Goal: Book appointment/travel/reservation

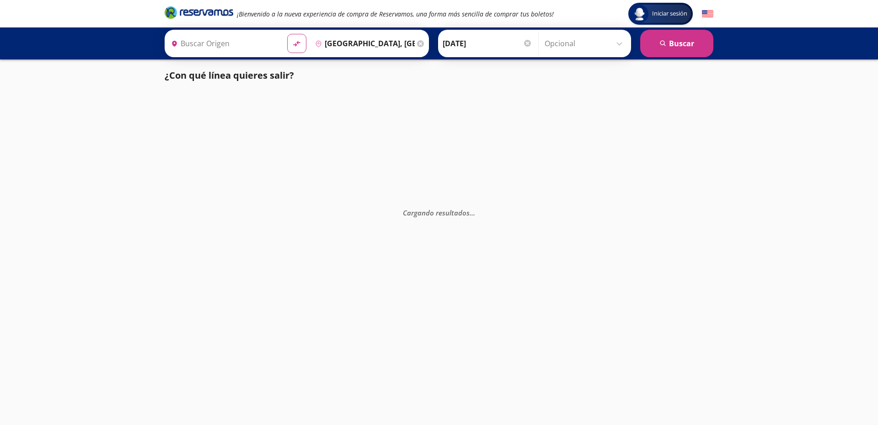
type input "Tecomán, Colima"
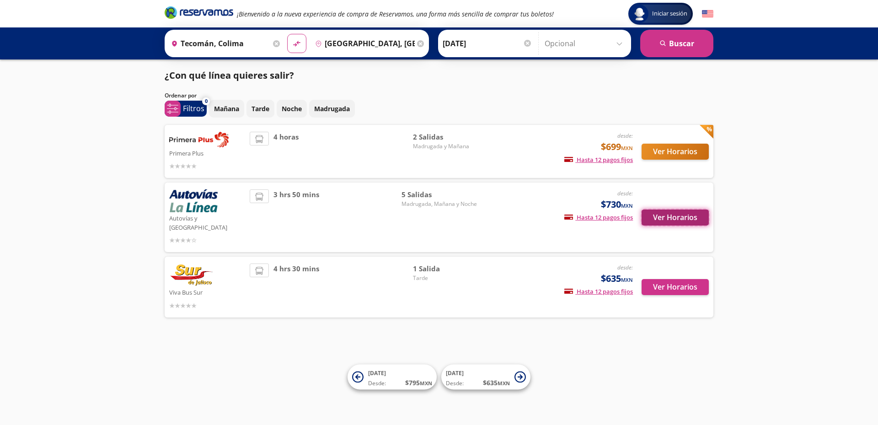
click at [665, 216] on button "Ver Horarios" at bounding box center [675, 217] width 67 height 16
click at [678, 209] on button "Ver Horarios" at bounding box center [675, 217] width 67 height 16
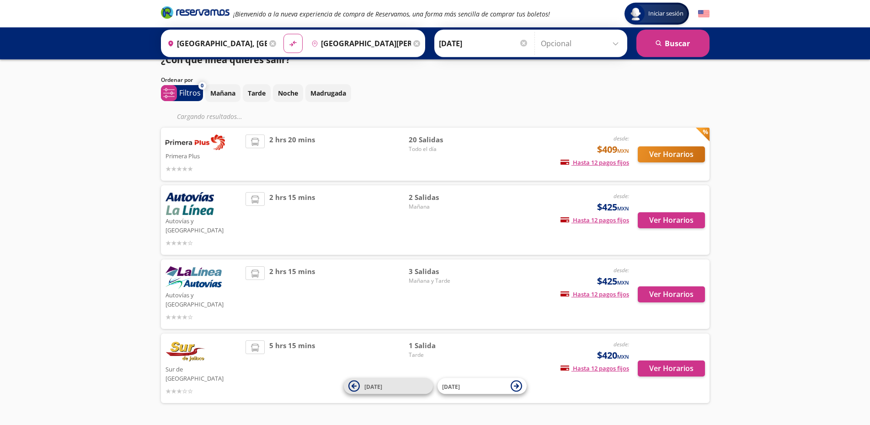
scroll to position [17, 0]
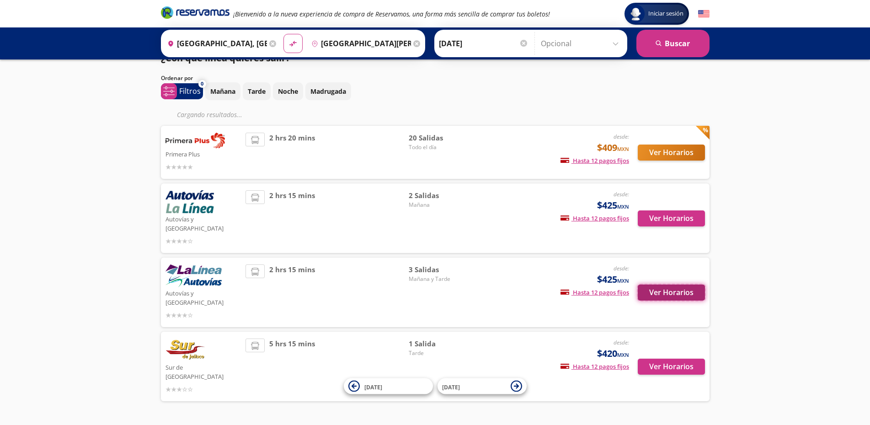
click at [659, 284] on button "Ver Horarios" at bounding box center [671, 292] width 67 height 16
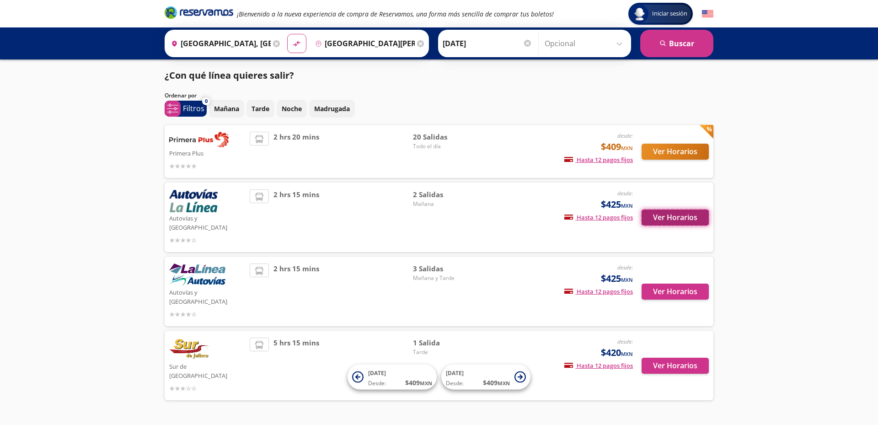
click at [674, 216] on button "Ver Horarios" at bounding box center [675, 217] width 67 height 16
click at [652, 151] on button "Ver Horarios" at bounding box center [675, 152] width 67 height 16
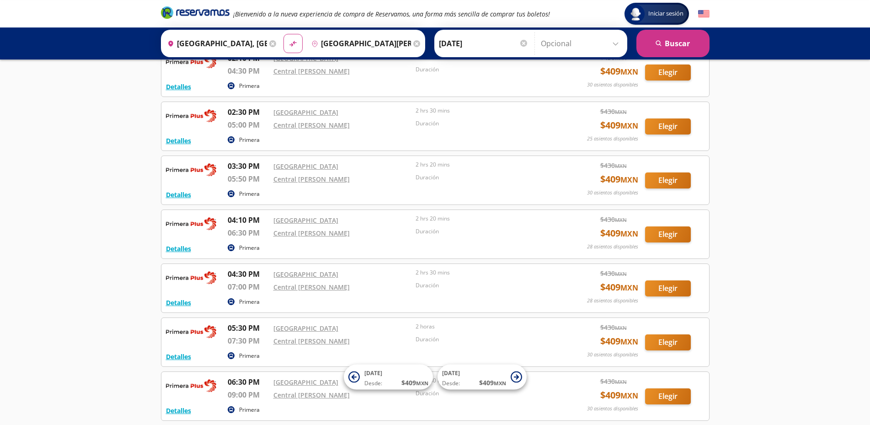
scroll to position [845, 0]
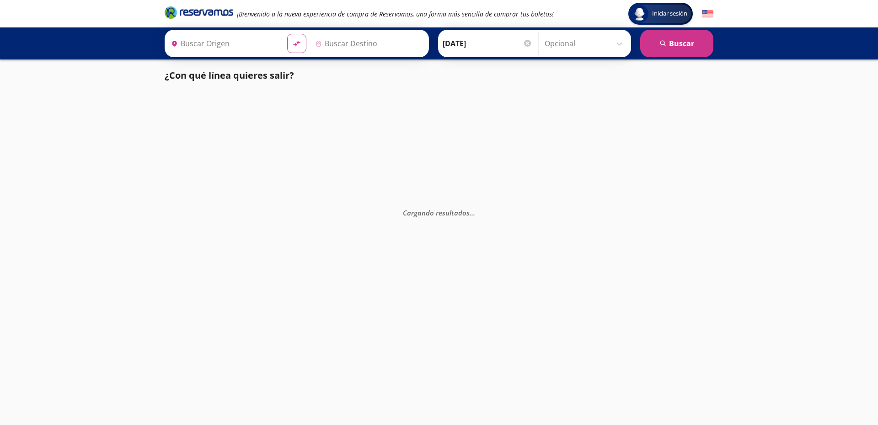
type input "Colima, Colima"
type input "[GEOGRAPHIC_DATA], [GEOGRAPHIC_DATA]"
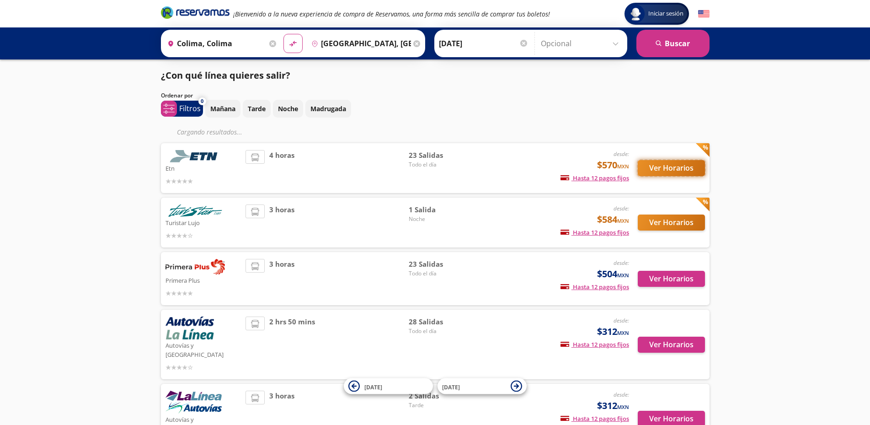
click at [662, 168] on button "Ver Horarios" at bounding box center [671, 168] width 67 height 16
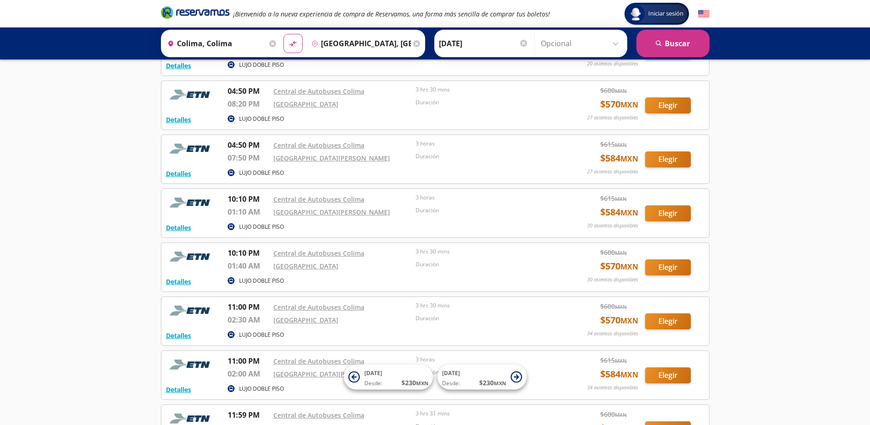
scroll to position [792, 0]
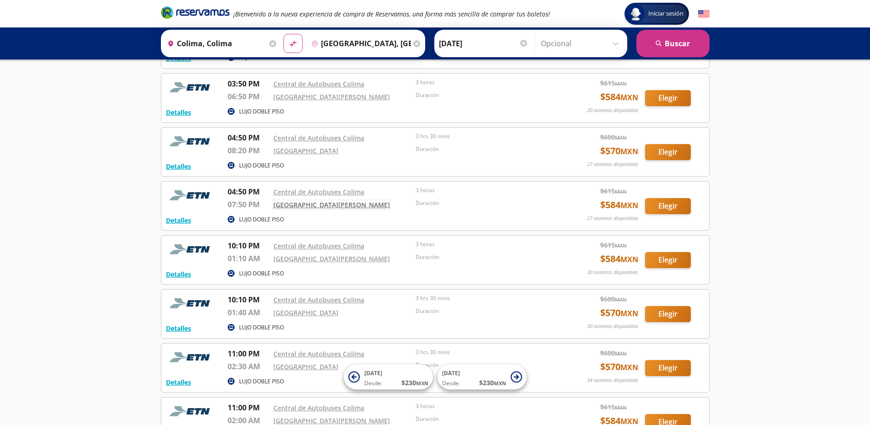
click at [296, 204] on link "Aeropuerto Miguel Hidalgo y Costilla" at bounding box center [331, 204] width 117 height 9
